Goal: Task Accomplishment & Management: Use online tool/utility

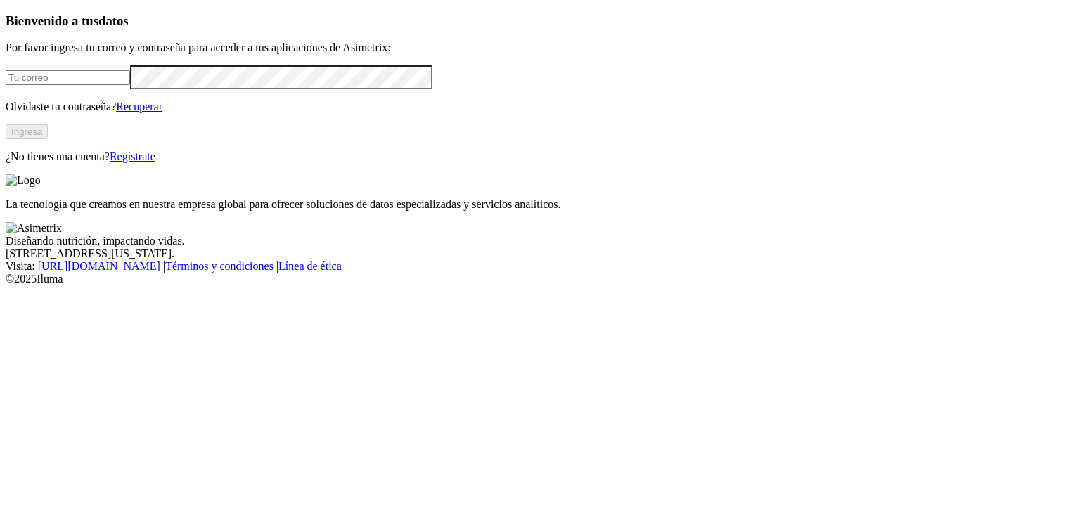
type input "[EMAIL_ADDRESS][DOMAIN_NAME]"
click at [48, 139] on button "Ingresa" at bounding box center [27, 131] width 42 height 15
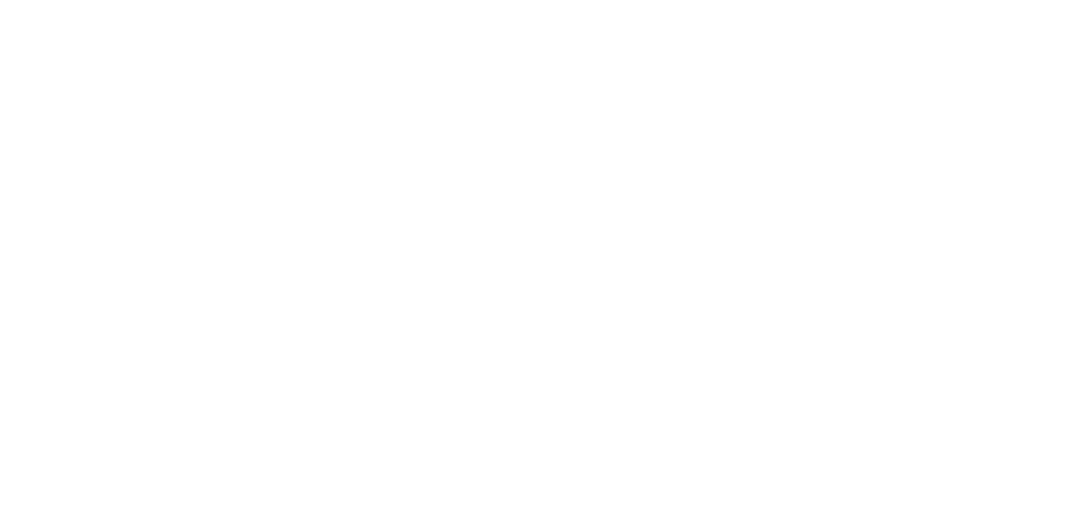
drag, startPoint x: 628, startPoint y: 217, endPoint x: 784, endPoint y: 190, distance: 158.4
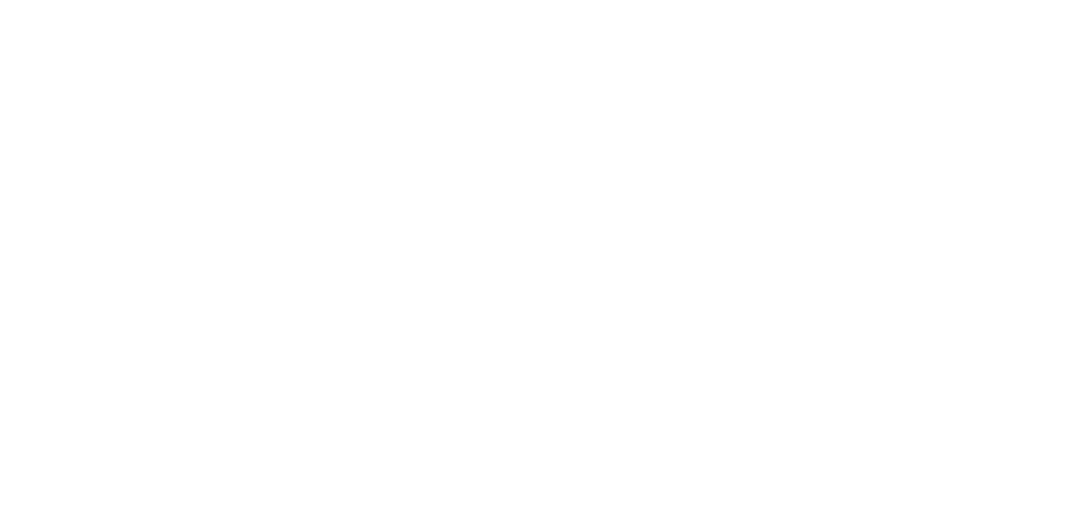
type input "11 Agosto 2025"
paste input "11 Agosto 2025"
type input "11 Agosto 2025"
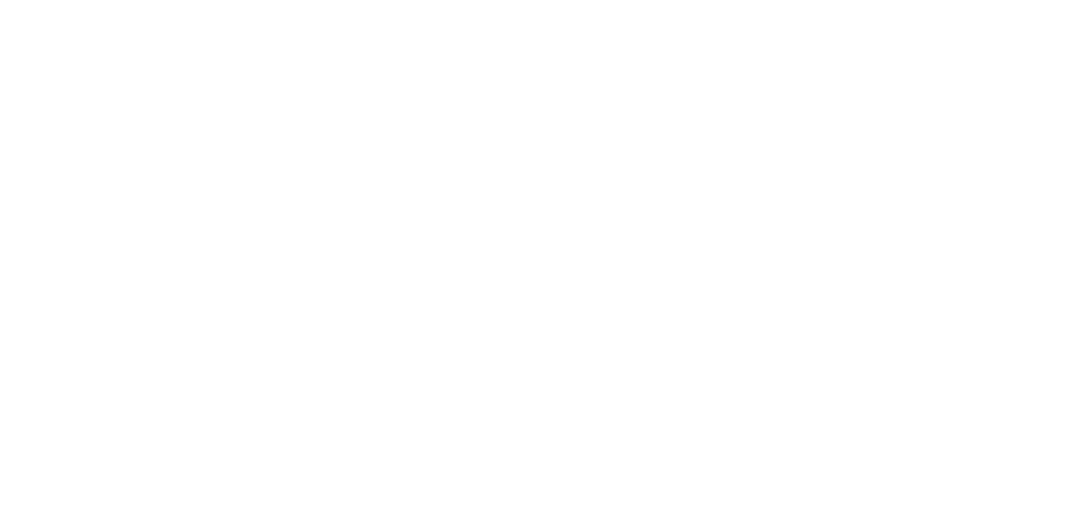
paste input "11 Agosto 2025"
type input "11 Agosto 2025"
paste input "11 Agosto 2025"
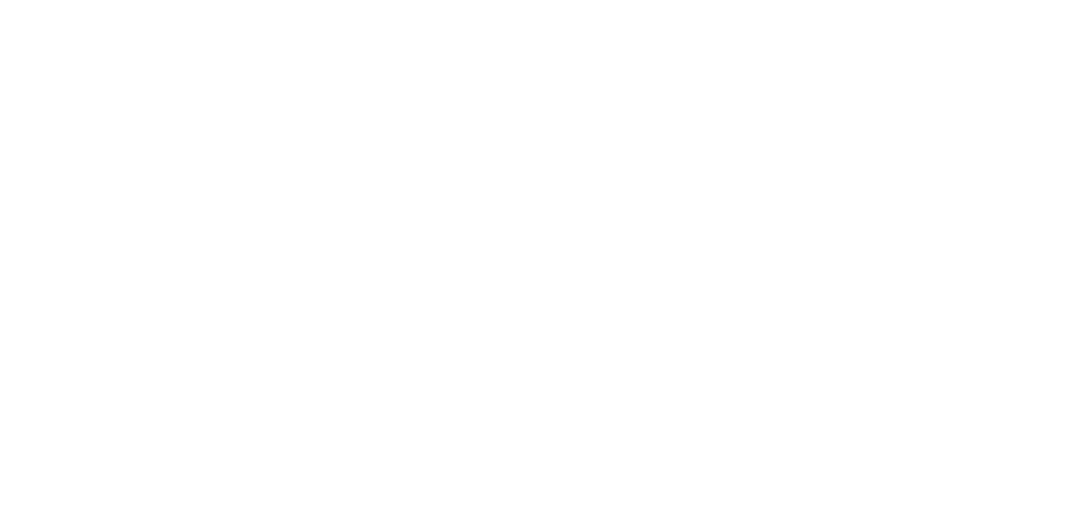
type input "11 Agosto 2025"
paste input "11 Agosto 2025"
type input "11 Agosto 2025"
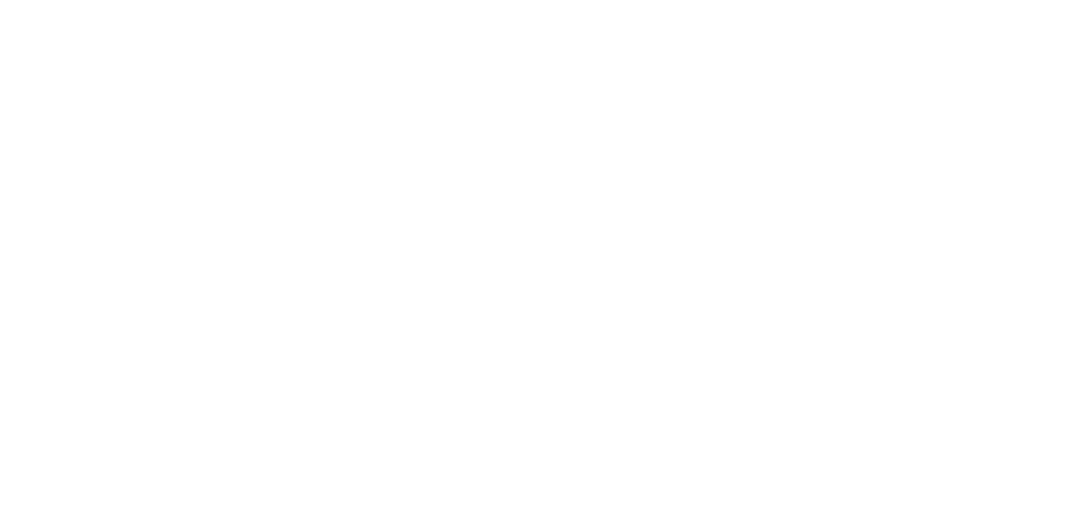
paste input "11 Agosto 2025"
type input "11 Agosto 2025"
paste input "11 Agosto 2025"
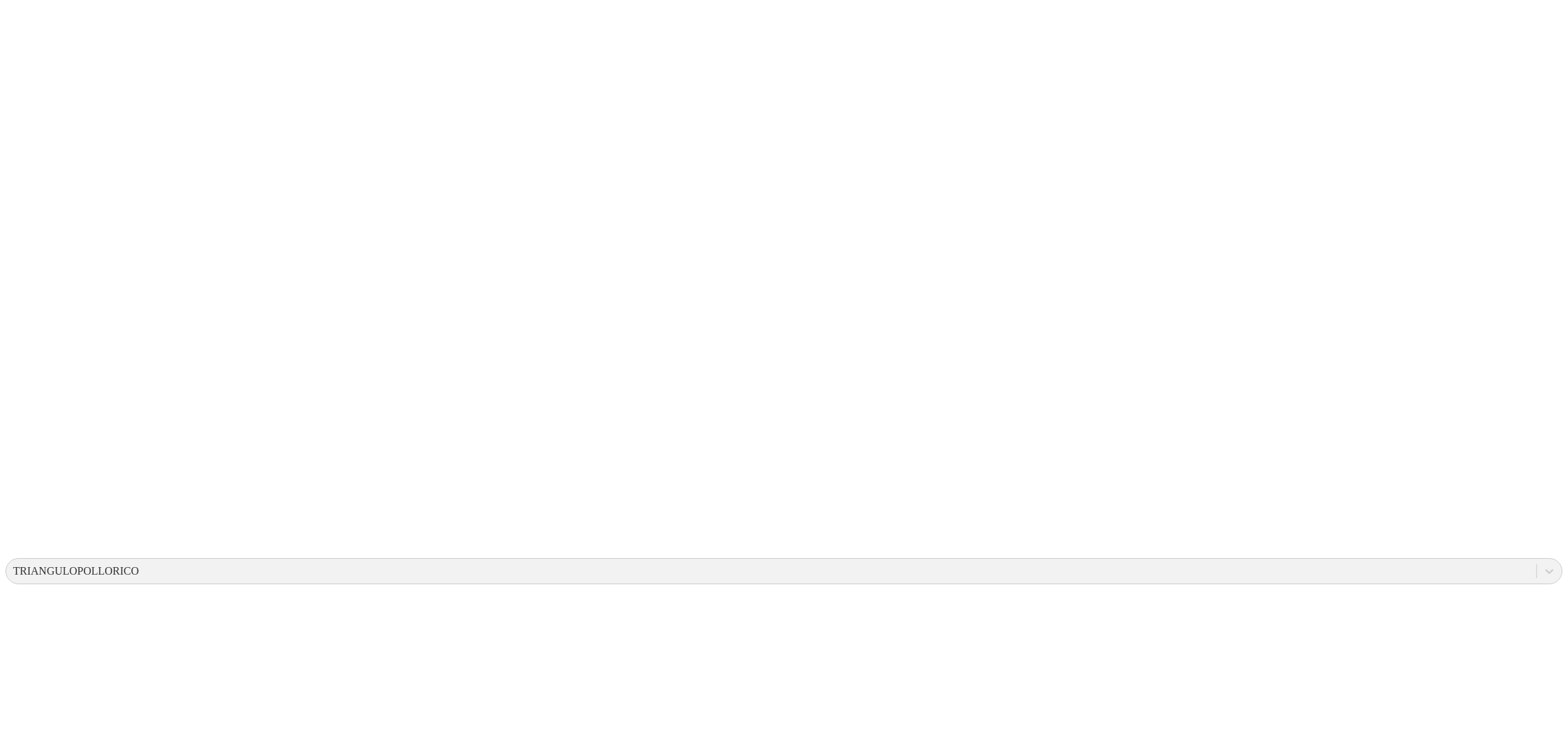
type input "11 Agosto 2025"
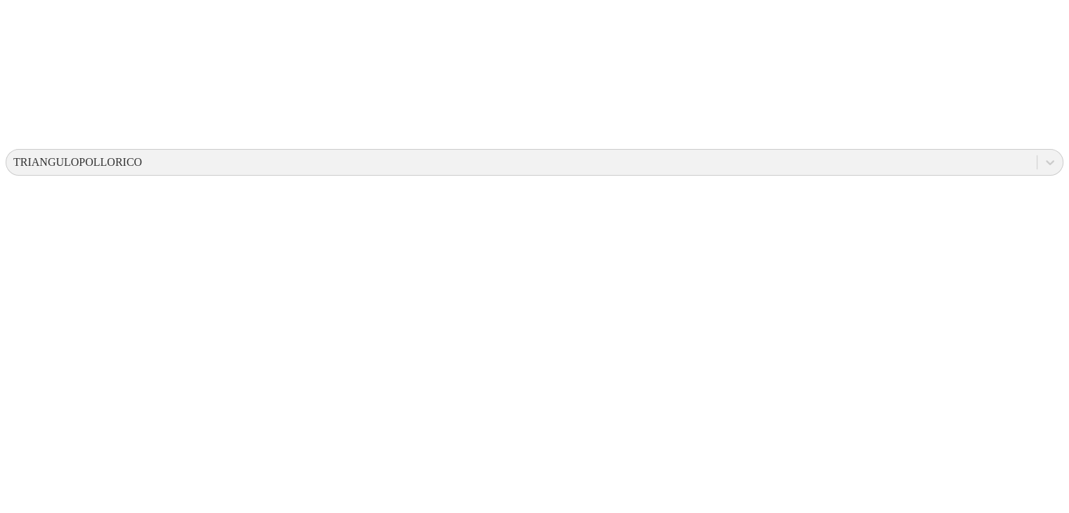
scroll to position [351, 0]
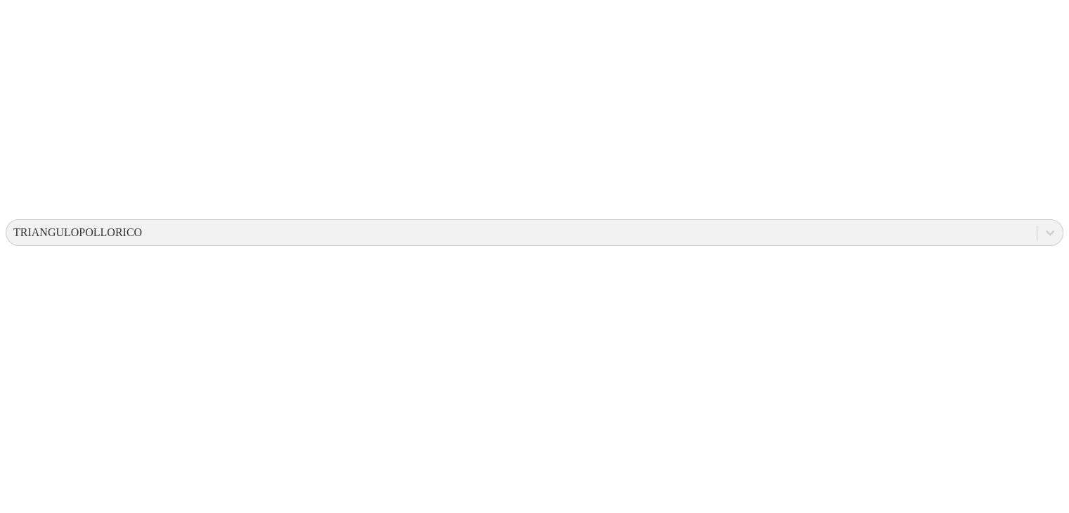
paste input "11 Agosto 2025"
type input "11 Agosto 2025"
paste input "11 Agosto 2025"
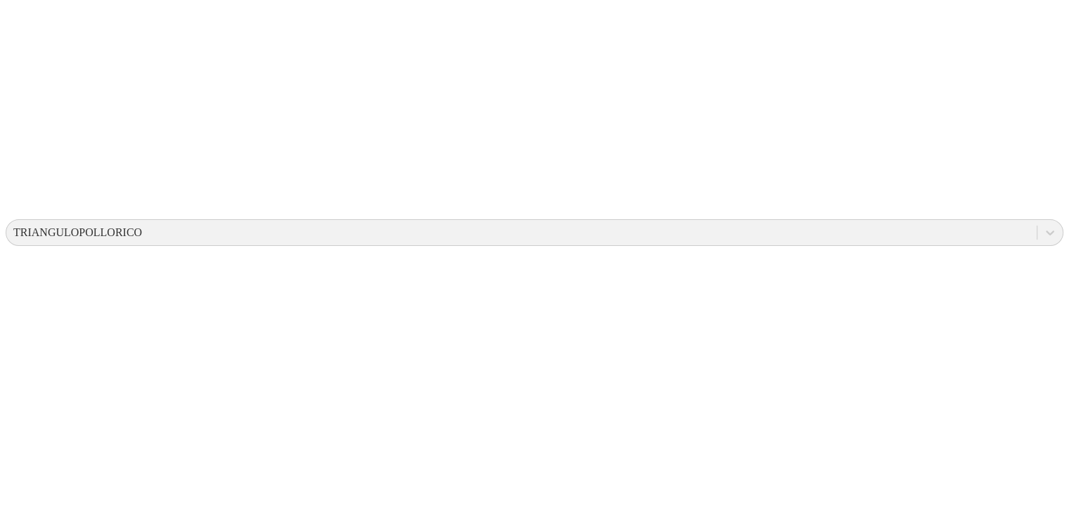
type input "11 Agosto 2025"
paste input "11 Agosto 2025"
type input "11 Agosto 2025"
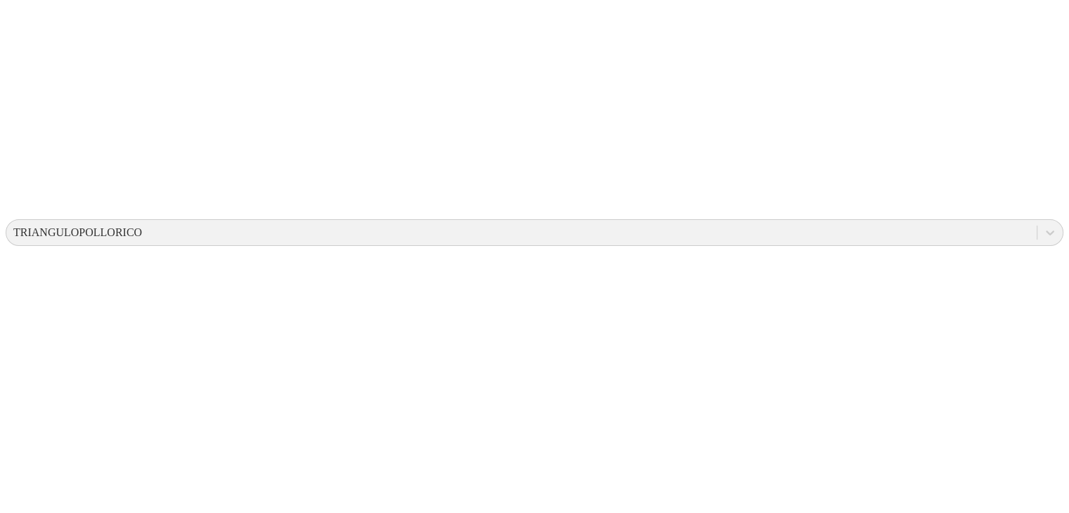
paste input "11 Agosto 2025"
type input "11 Agosto 2025"
paste input "11 Agosto 2025"
type input "11 Agosto 2025"
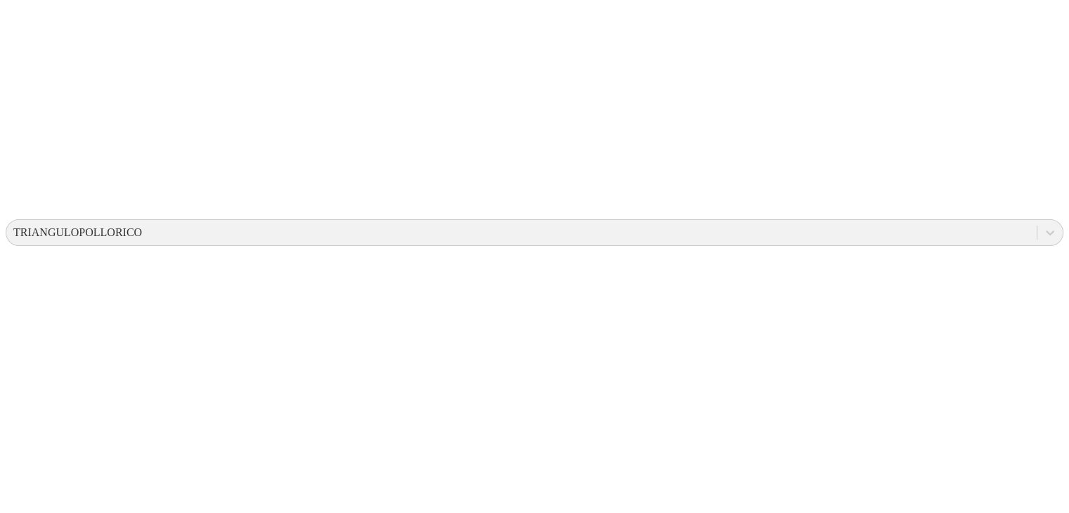
paste input "11 Agosto 2025"
type input "11 Agosto 2025"
paste input "11 Agosto 2025"
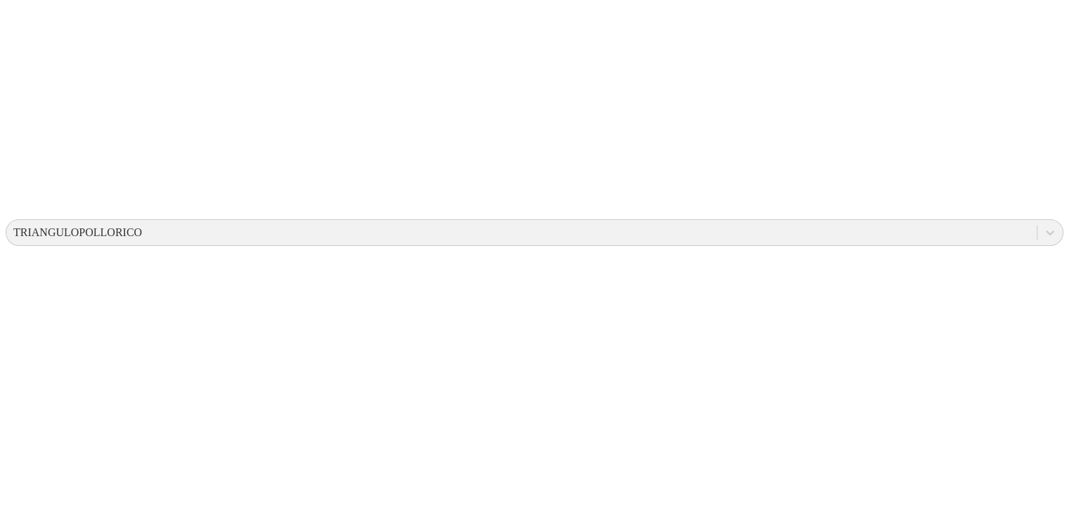
type input "11 Agosto 2025"
paste input "11 Agosto 2025"
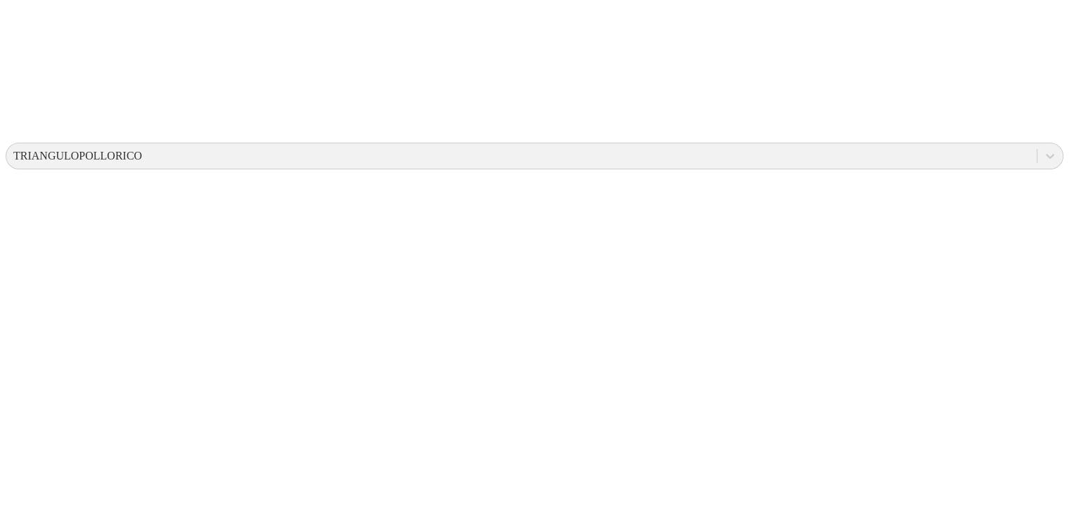
scroll to position [628, 0]
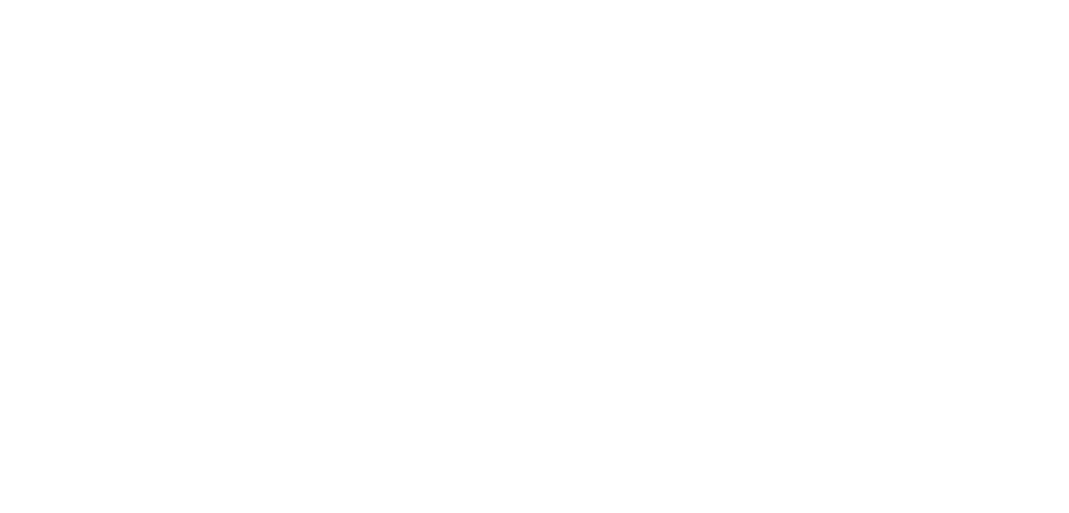
type input "11 Agosto 2025"
paste input "11 Agosto 2025"
type input "11 Agosto 2025"
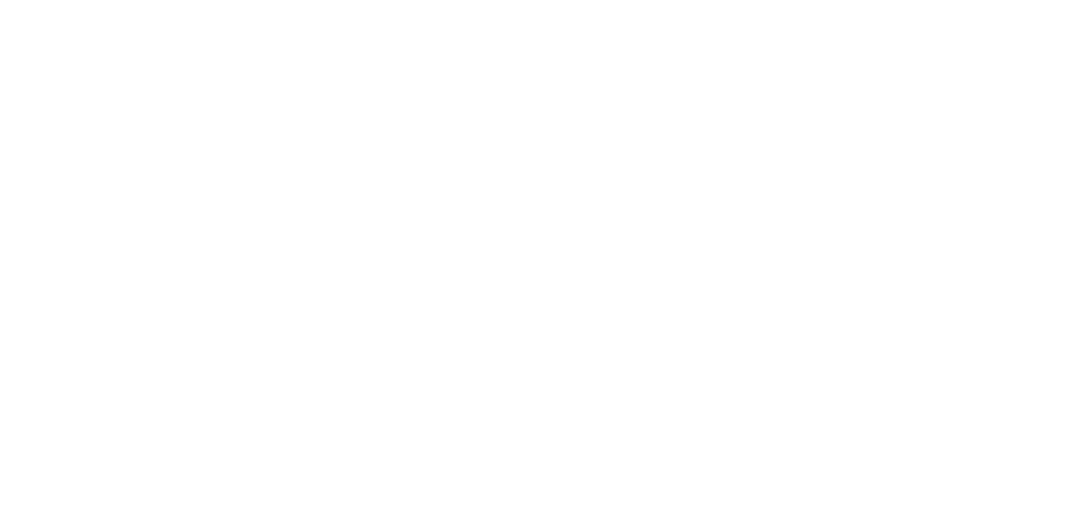
paste input "11 Agosto 2025"
type input "11 Agosto 2025"
paste input "11 Agosto 2025"
type input "11 Agosto 2025"
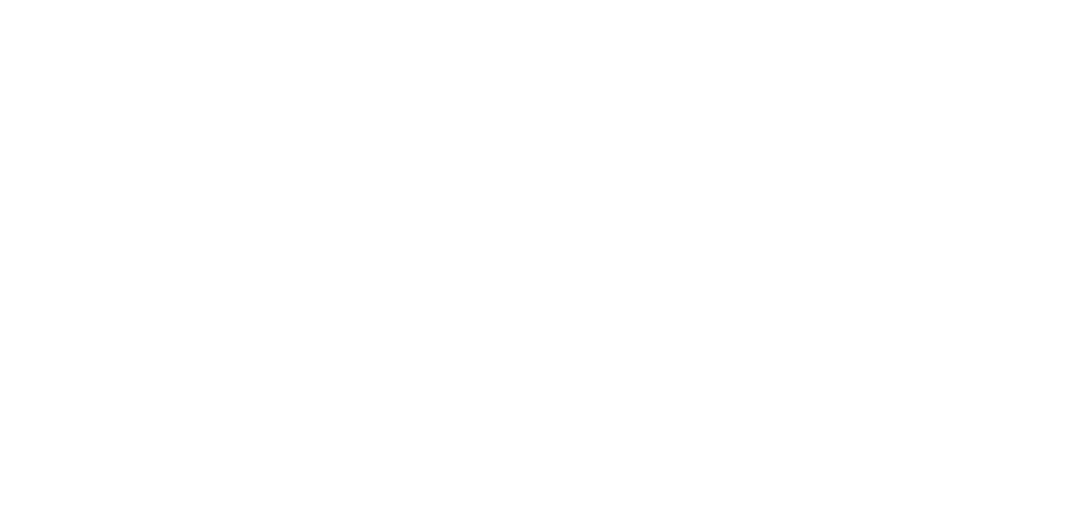
paste input "11 Agosto 2025"
type input "11 Agosto 2025"
paste input "11 Agosto 2025"
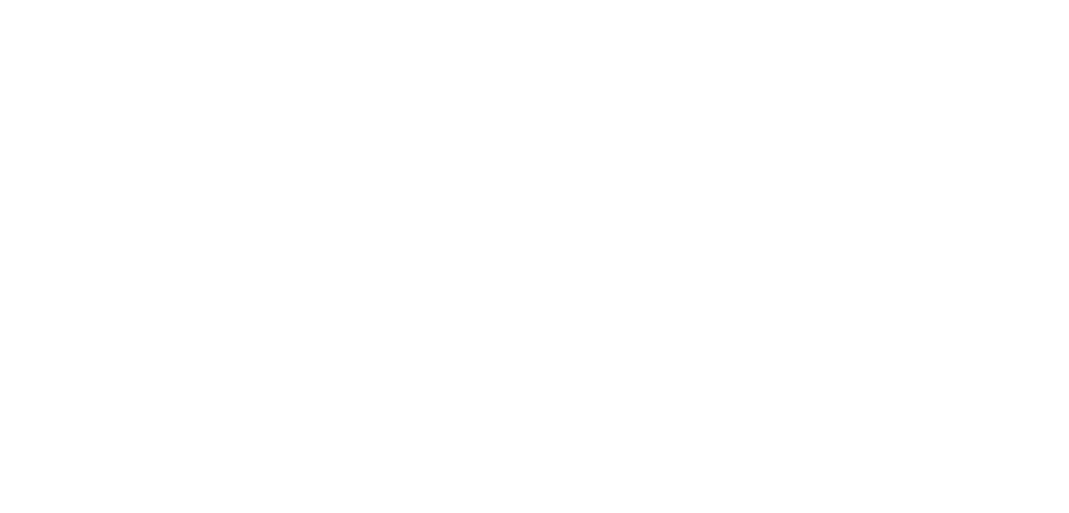
type input "11 Agosto 2025"
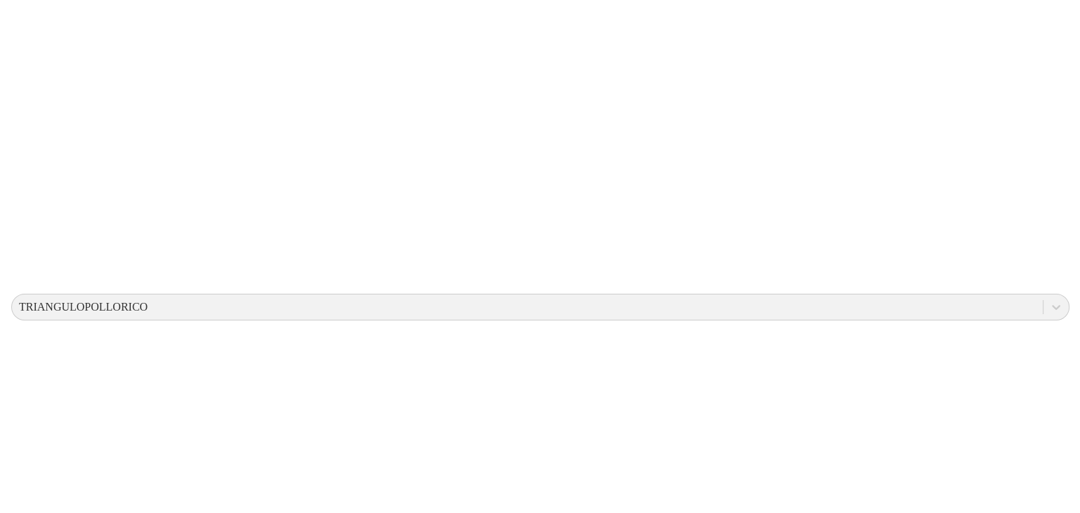
scroll to position [0, 0]
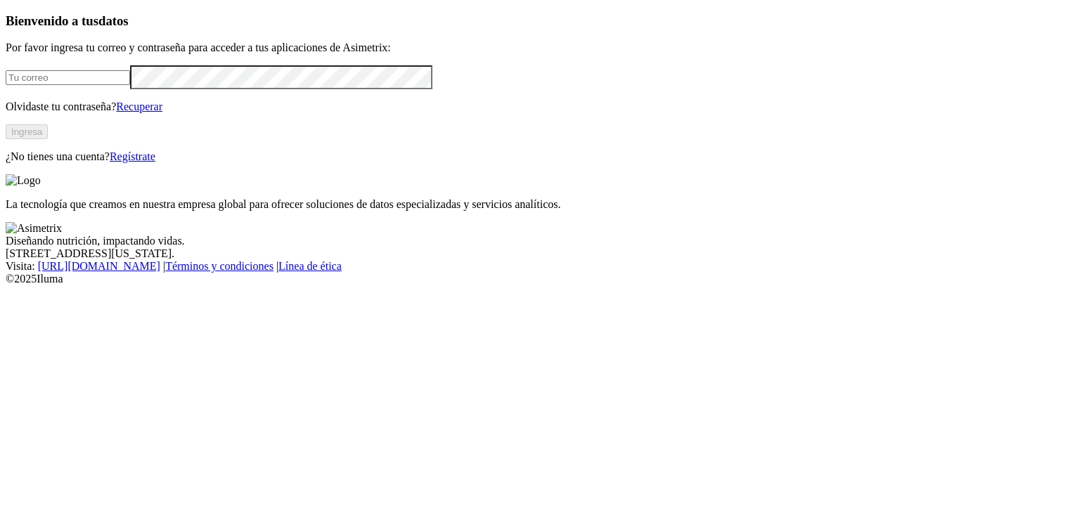
type input "auxnutricion@concentradospollorico.com"
click at [48, 139] on button "Ingresa" at bounding box center [27, 131] width 42 height 15
